Goal: Information Seeking & Learning: Learn about a topic

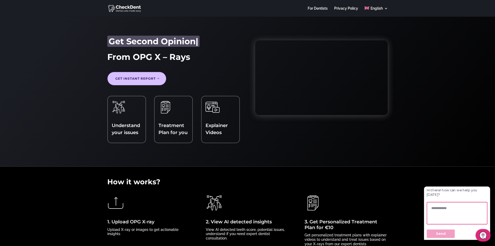
click at [129, 6] on img at bounding box center [125, 8] width 34 height 8
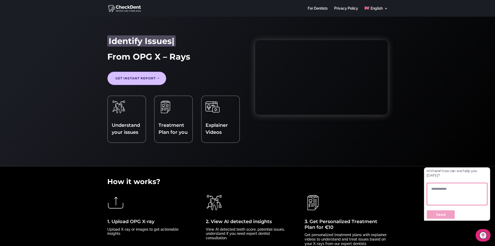
click at [130, 77] on link "Get Instant report" at bounding box center [136, 78] width 59 height 14
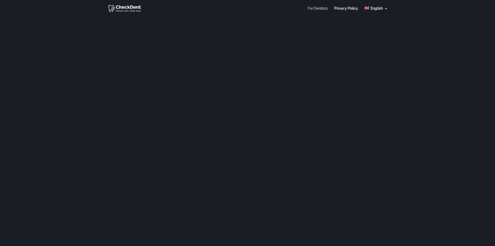
click at [314, 9] on link "For Dentists" at bounding box center [318, 11] width 20 height 10
click at [322, 10] on link "For Dentists" at bounding box center [318, 11] width 20 height 10
